Goal: Task Accomplishment & Management: Use online tool/utility

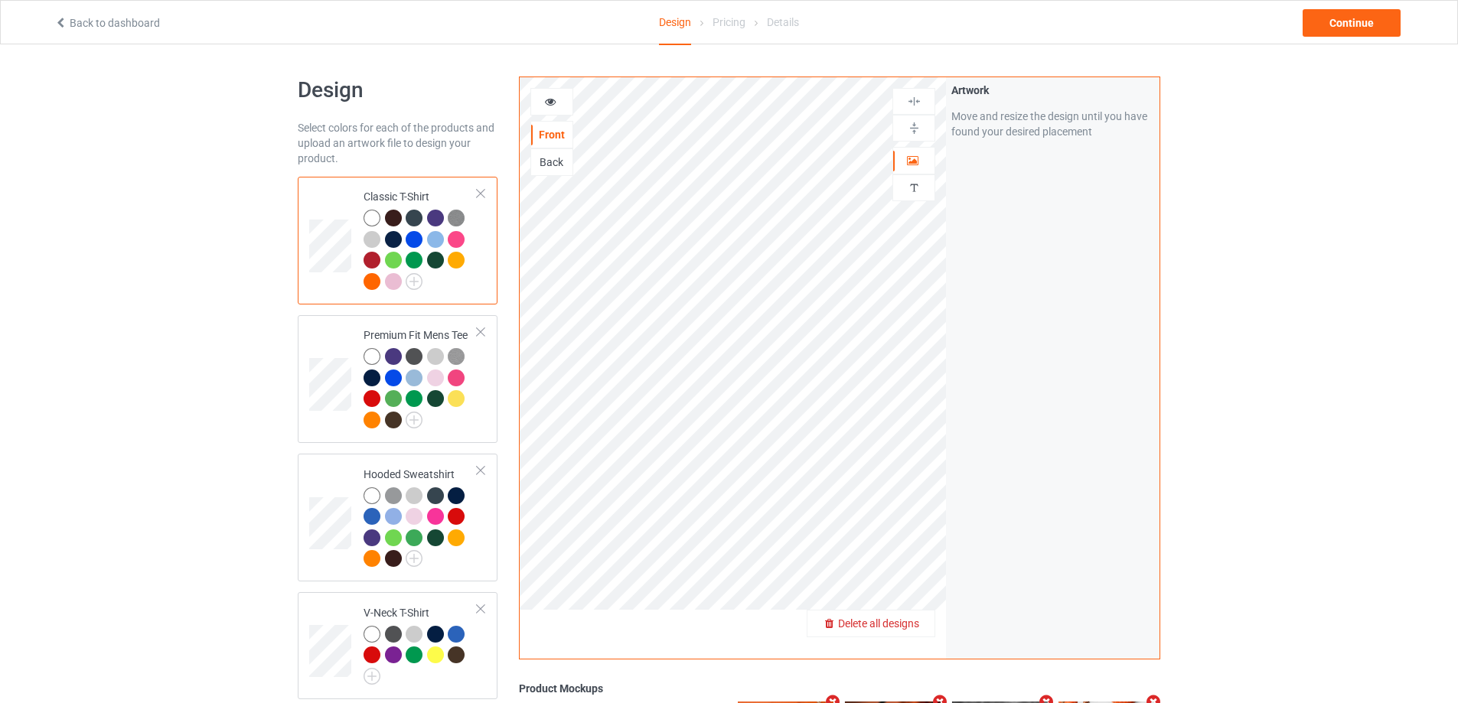
click at [908, 626] on span "Delete all designs" at bounding box center [878, 623] width 81 height 12
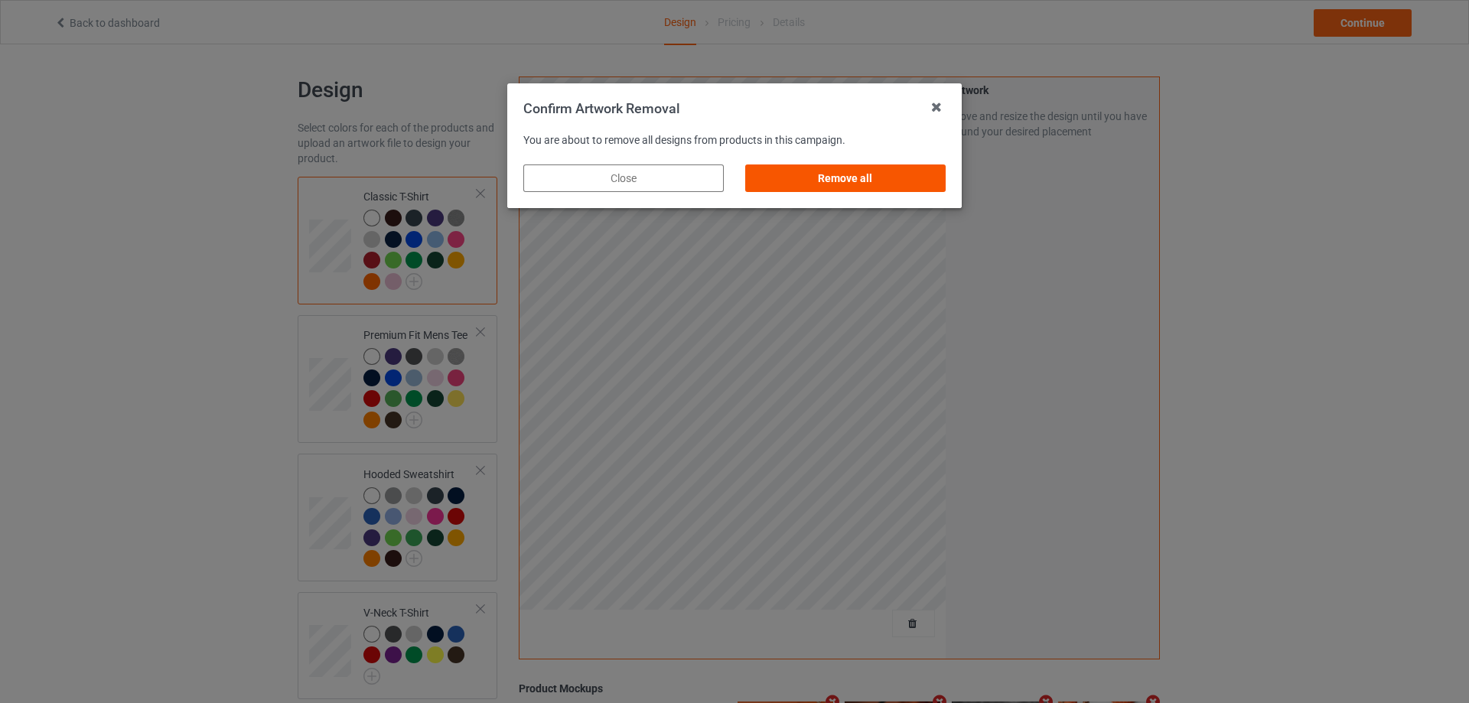
click at [862, 179] on div "Remove all" at bounding box center [845, 178] width 200 height 28
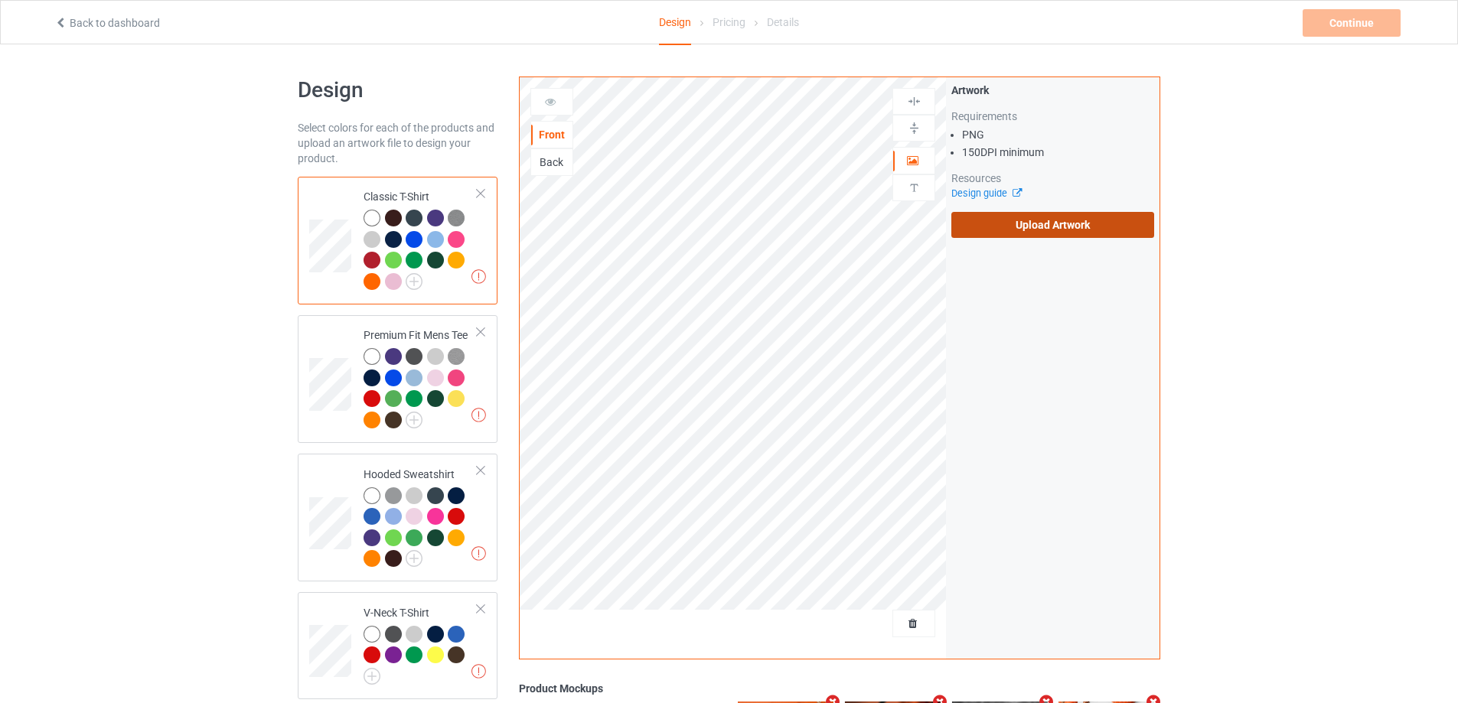
click at [998, 233] on label "Upload Artwork" at bounding box center [1052, 225] width 203 height 26
click at [0, 0] on input "Upload Artwork" at bounding box center [0, 0] width 0 height 0
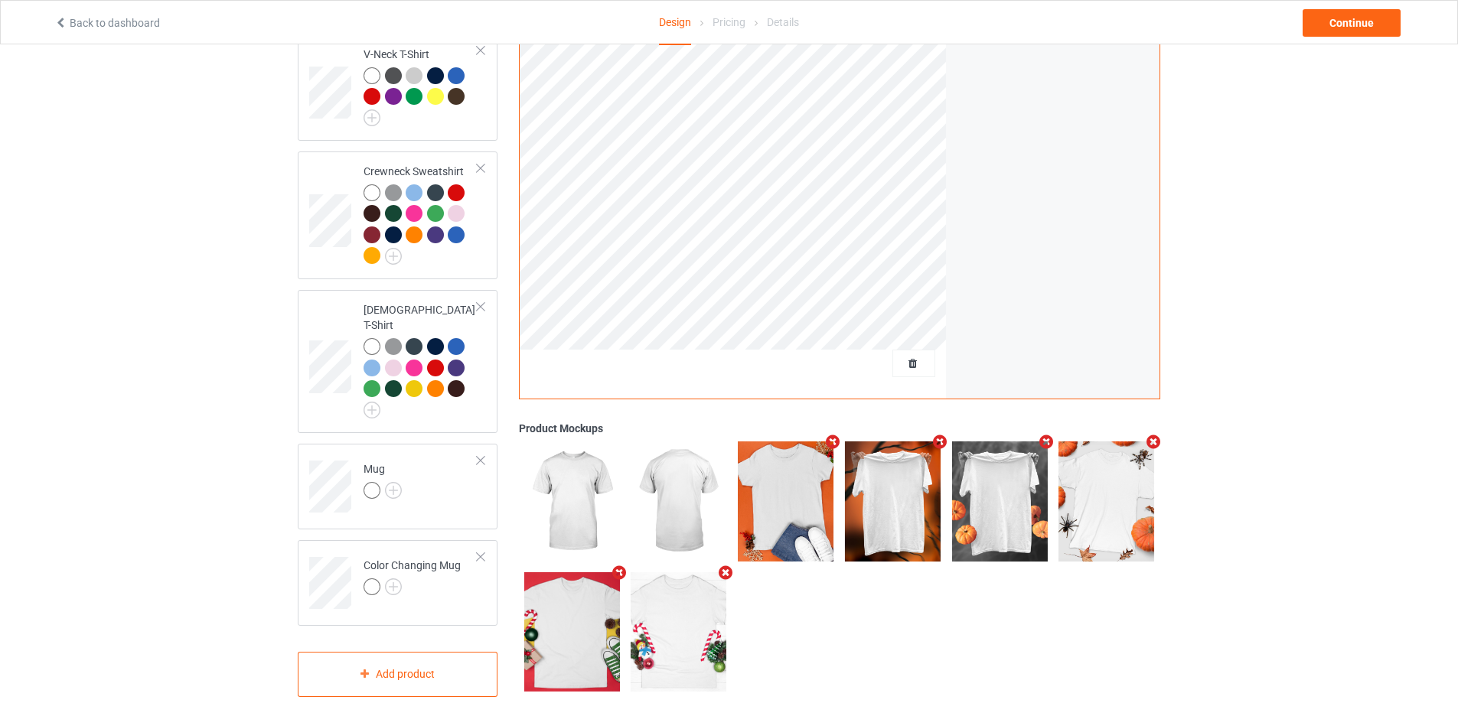
scroll to position [569, 0]
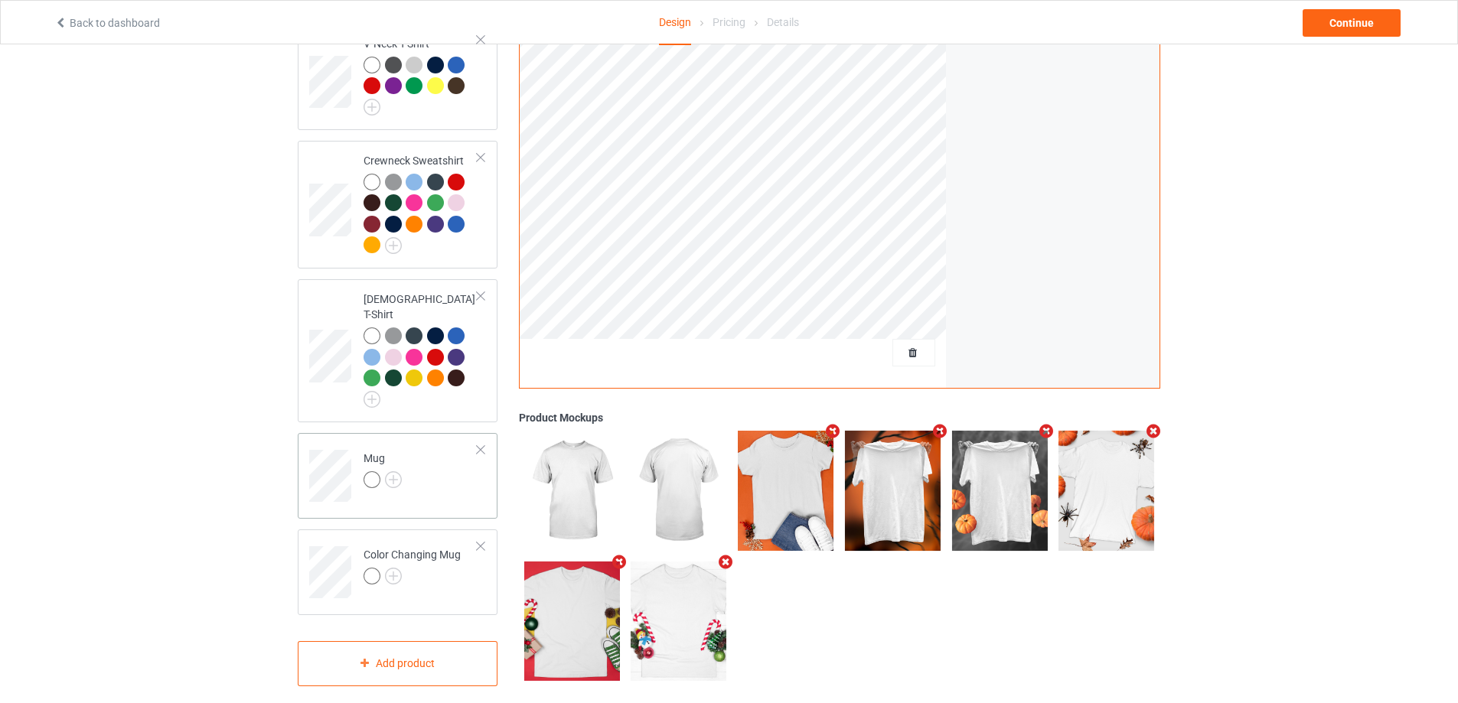
click at [449, 470] on td "Mug" at bounding box center [420, 471] width 131 height 64
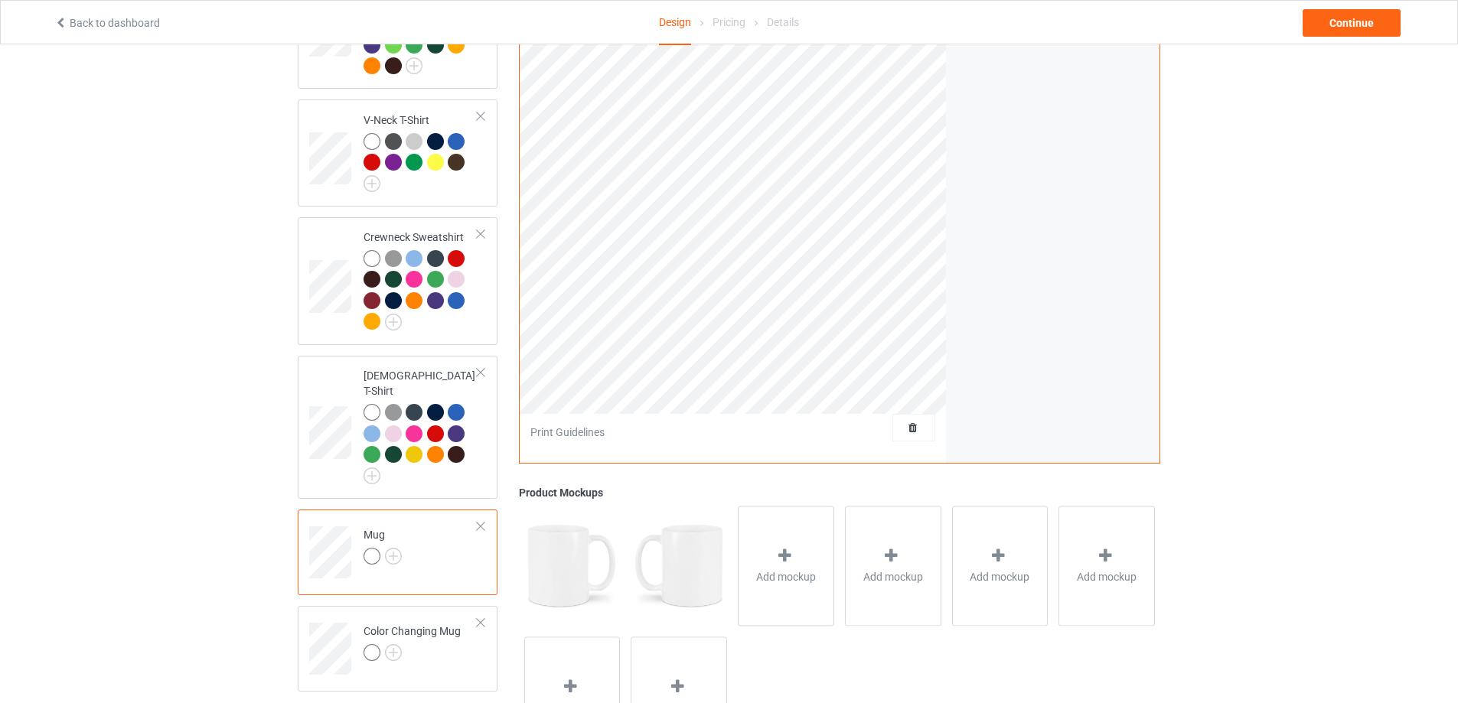
scroll to position [340, 0]
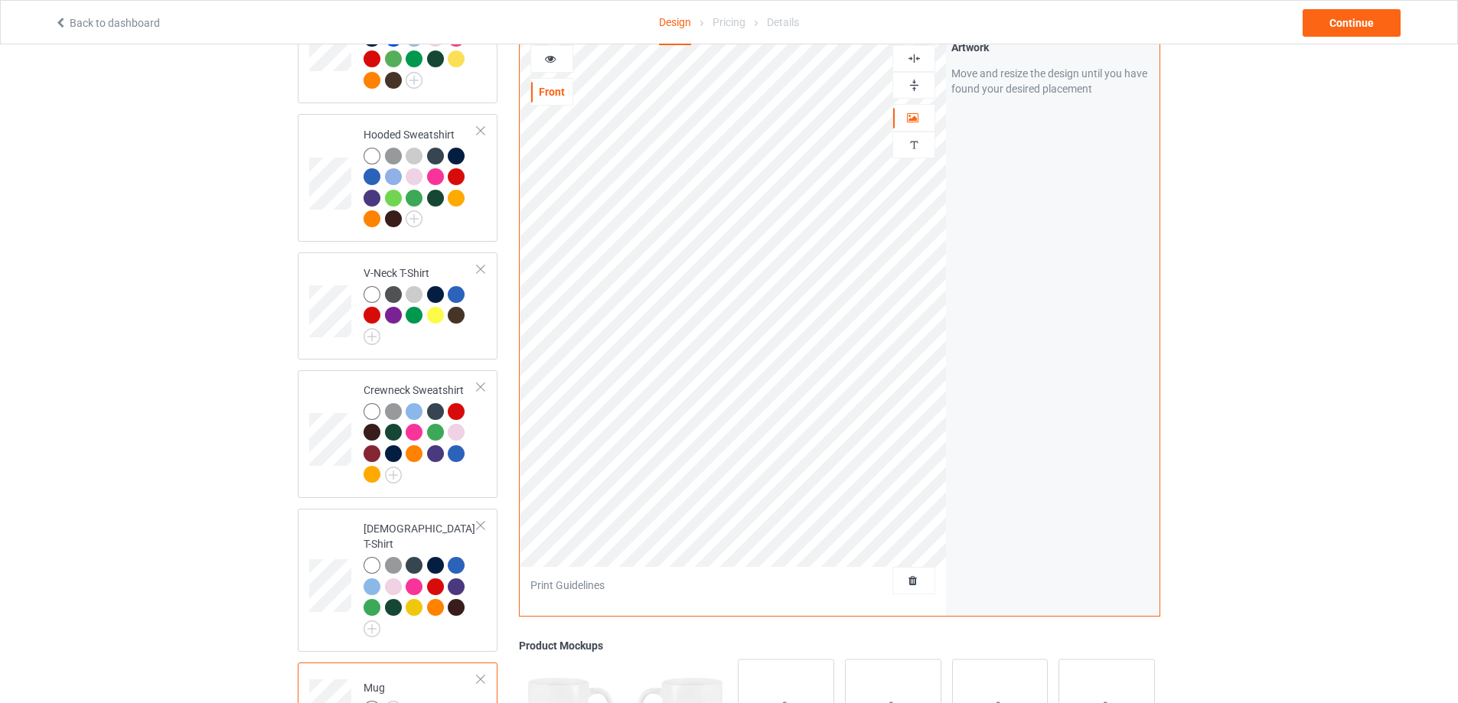
click at [914, 78] on img at bounding box center [914, 85] width 15 height 15
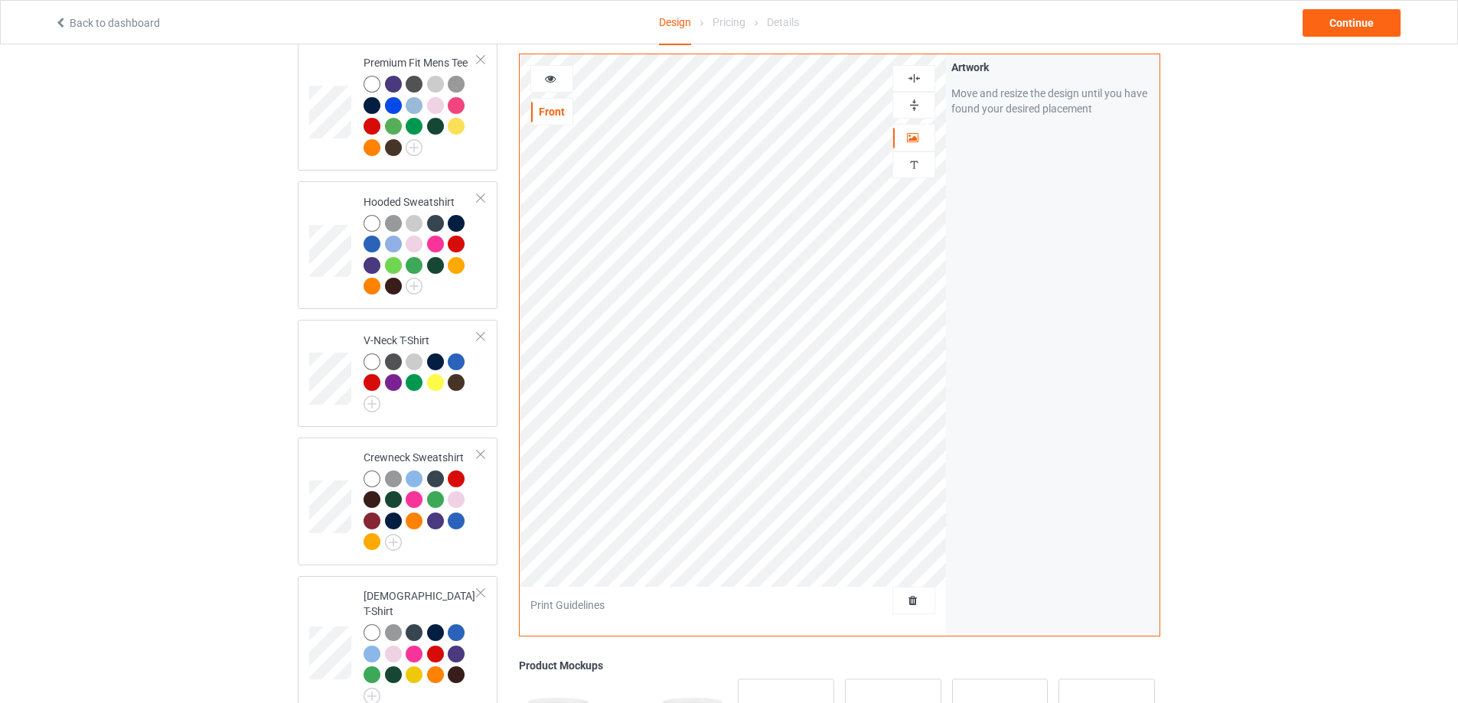
scroll to position [263, 0]
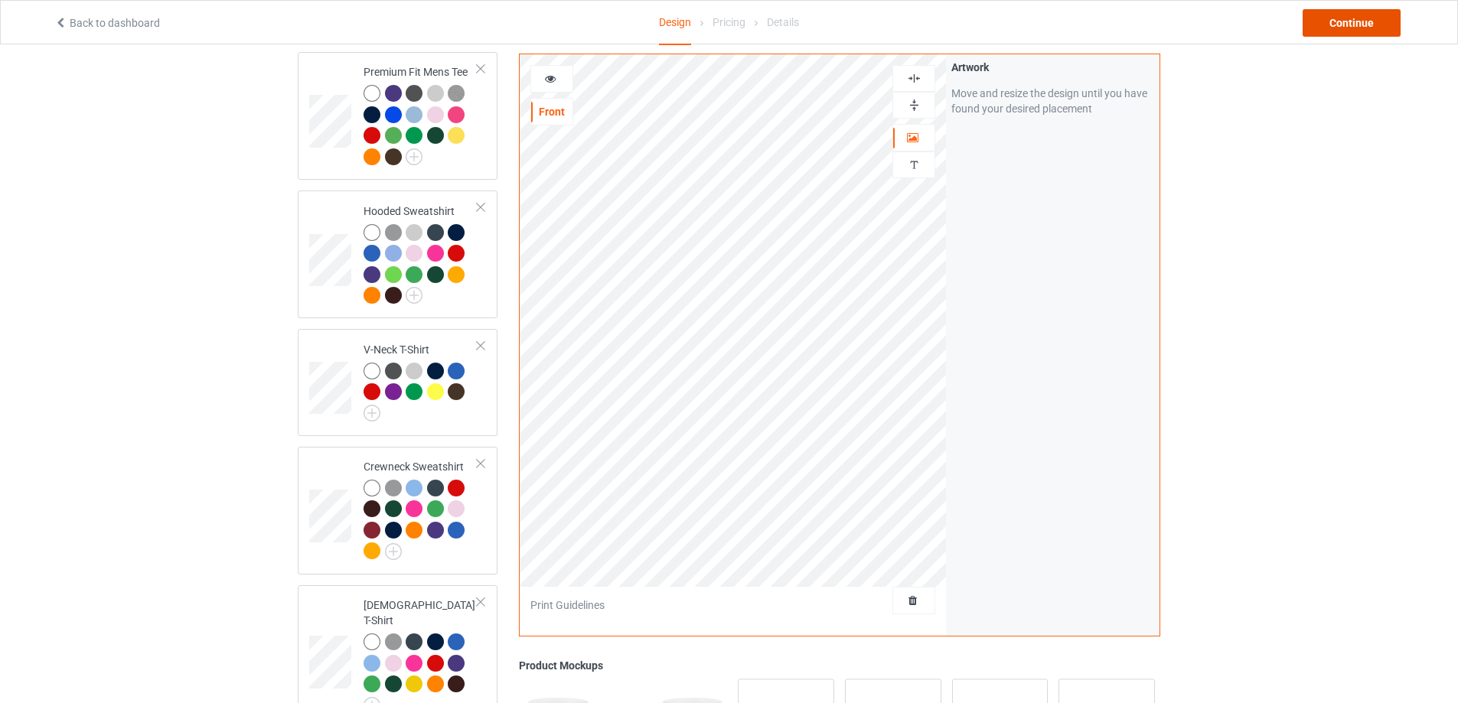
click at [1377, 22] on div "Continue" at bounding box center [1351, 23] width 98 height 28
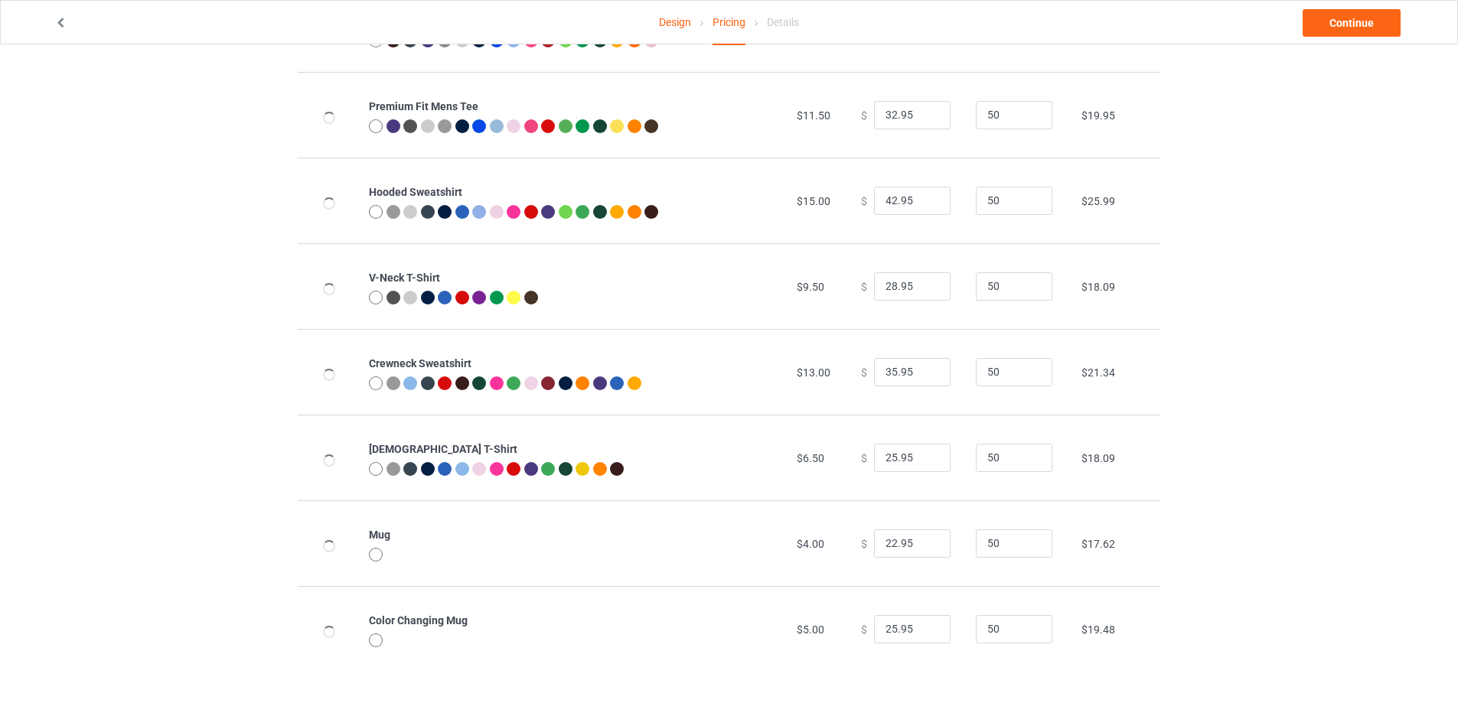
scroll to position [165, 0]
click at [1357, 26] on link "Continue" at bounding box center [1351, 23] width 98 height 28
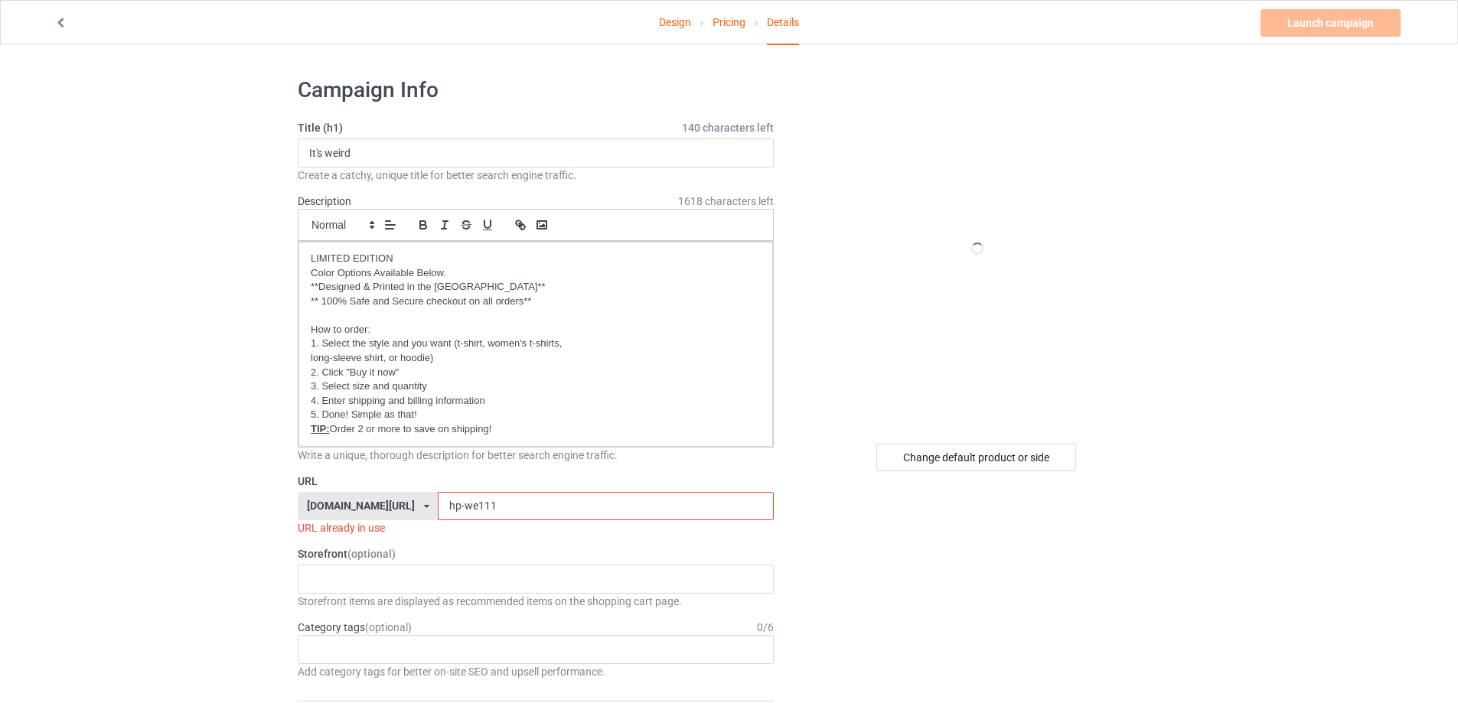
click at [500, 507] on input "hp-we111" at bounding box center [605, 506] width 335 height 29
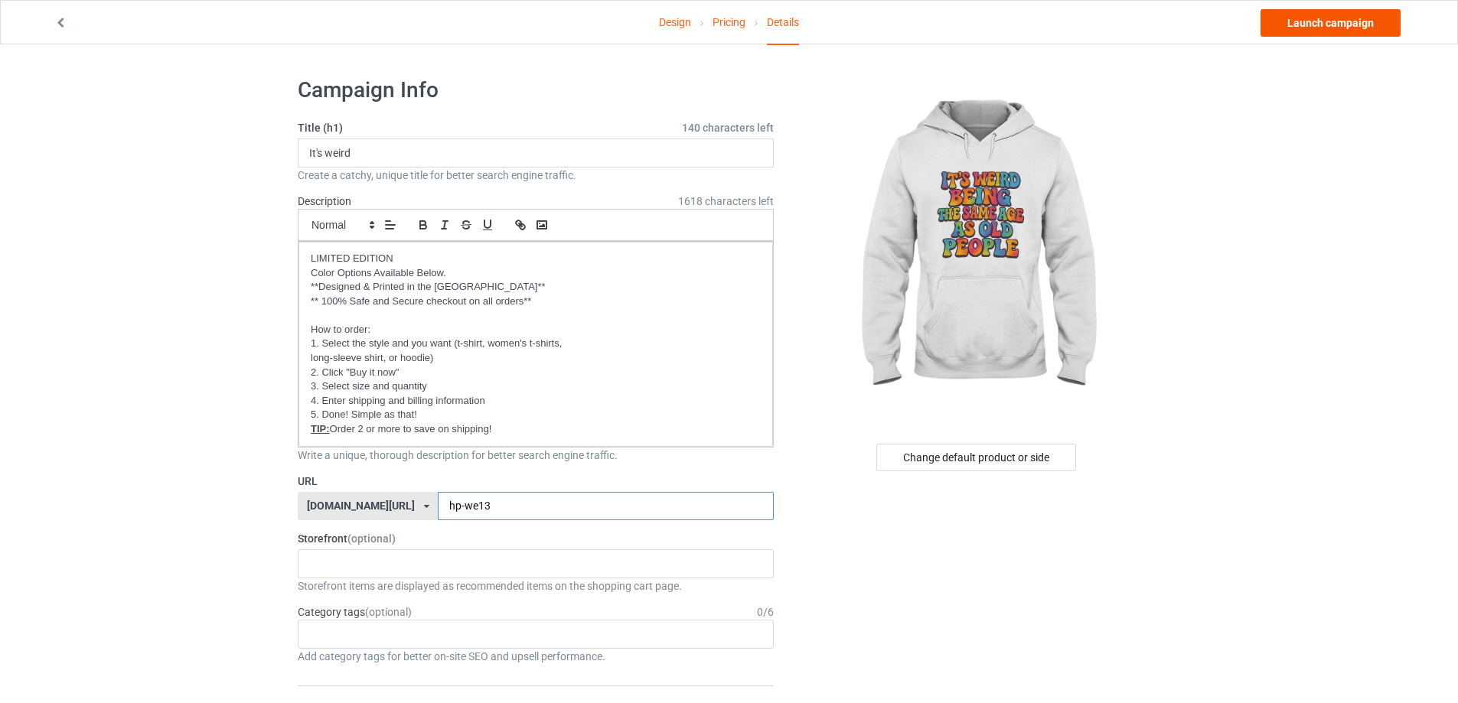
type input "hp-we13"
click at [1314, 28] on link "Launch campaign" at bounding box center [1330, 23] width 140 height 28
